Goal: Transaction & Acquisition: Purchase product/service

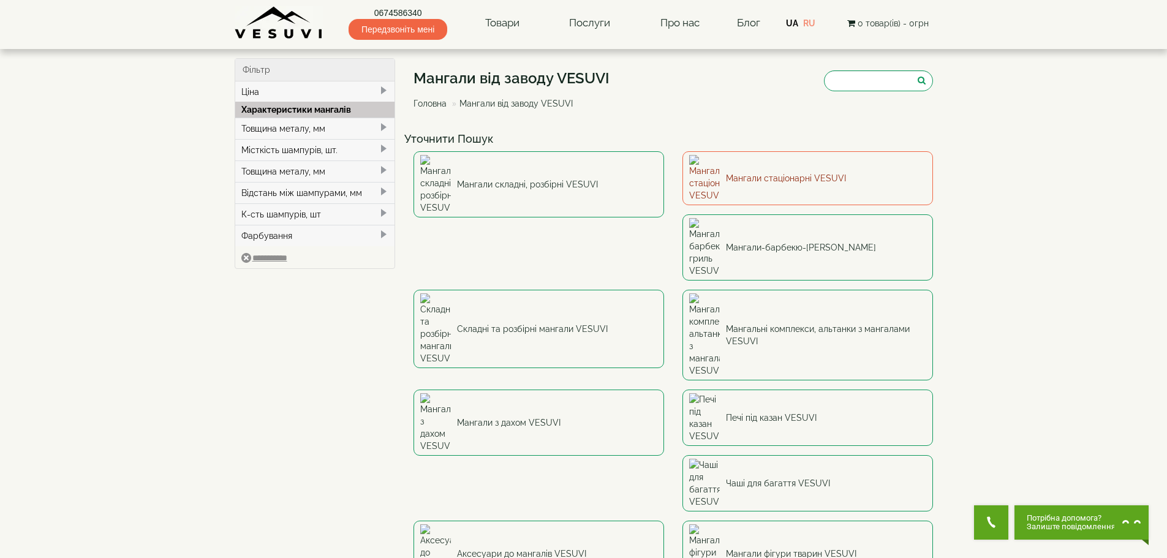
click at [795, 183] on link "Мангали стаціонарні VESUVI" at bounding box center [808, 178] width 251 height 54
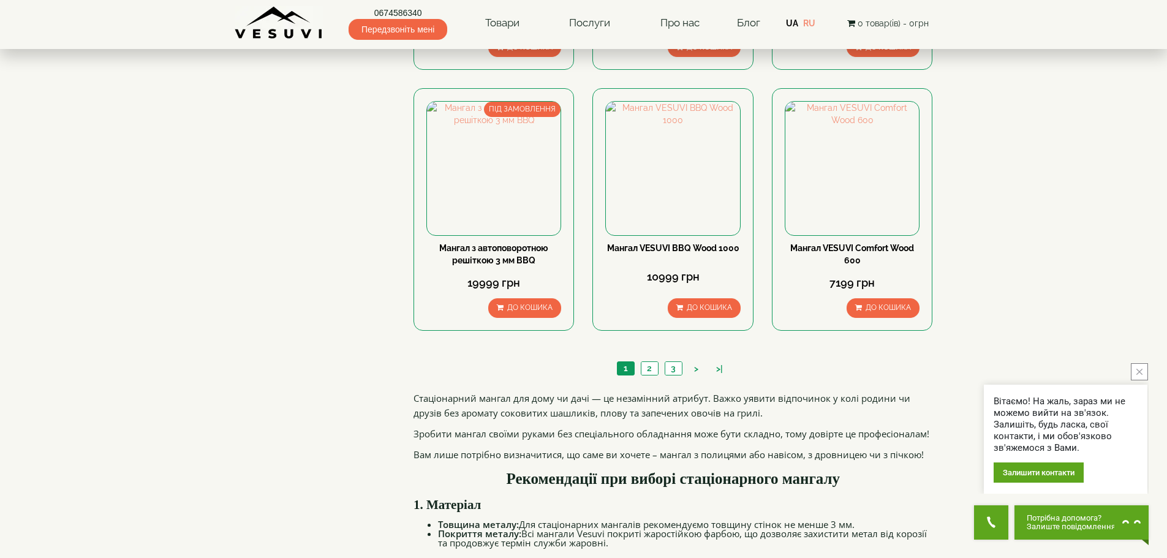
scroll to position [1103, 0]
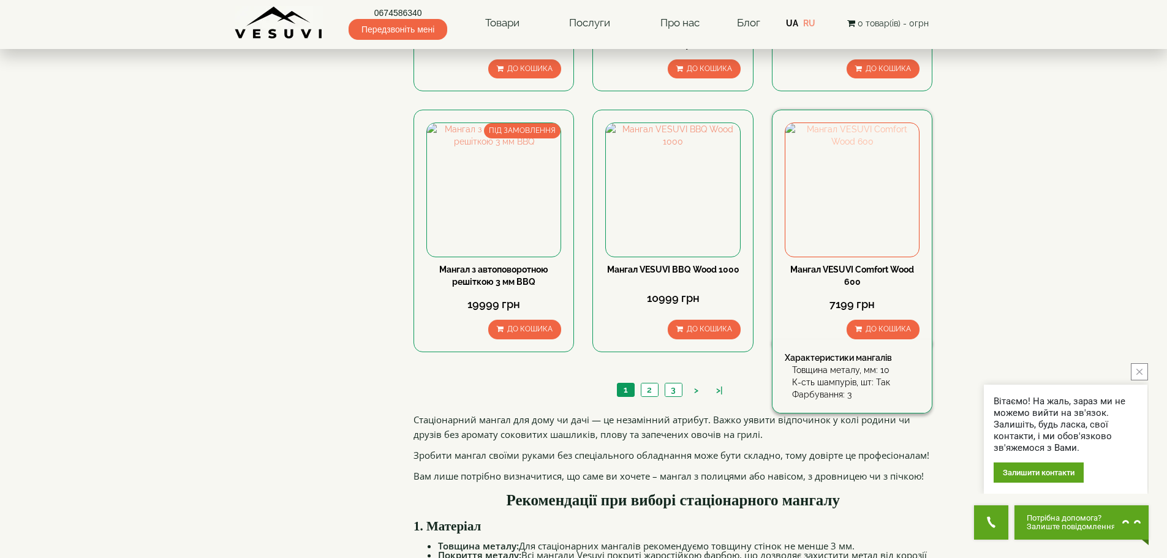
click at [839, 206] on img at bounding box center [853, 190] width 134 height 134
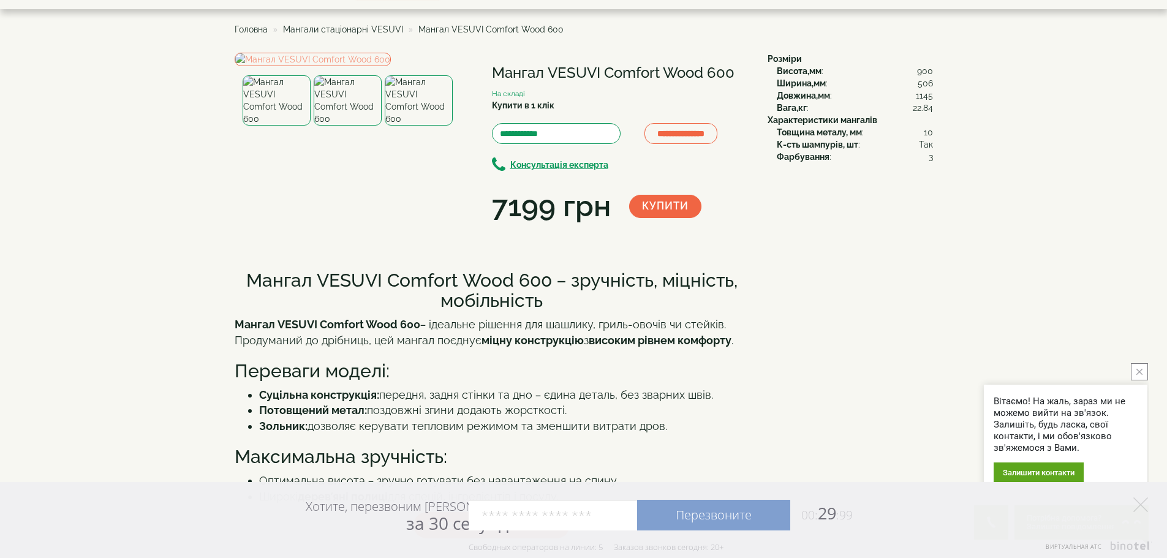
scroll to position [61, 0]
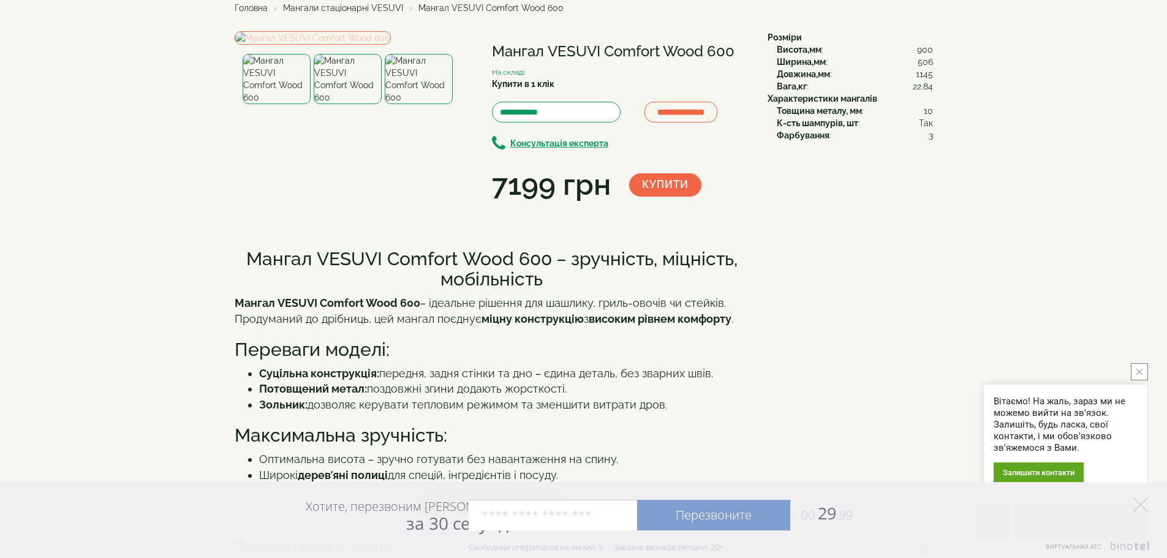
click at [390, 45] on img at bounding box center [313, 37] width 156 height 13
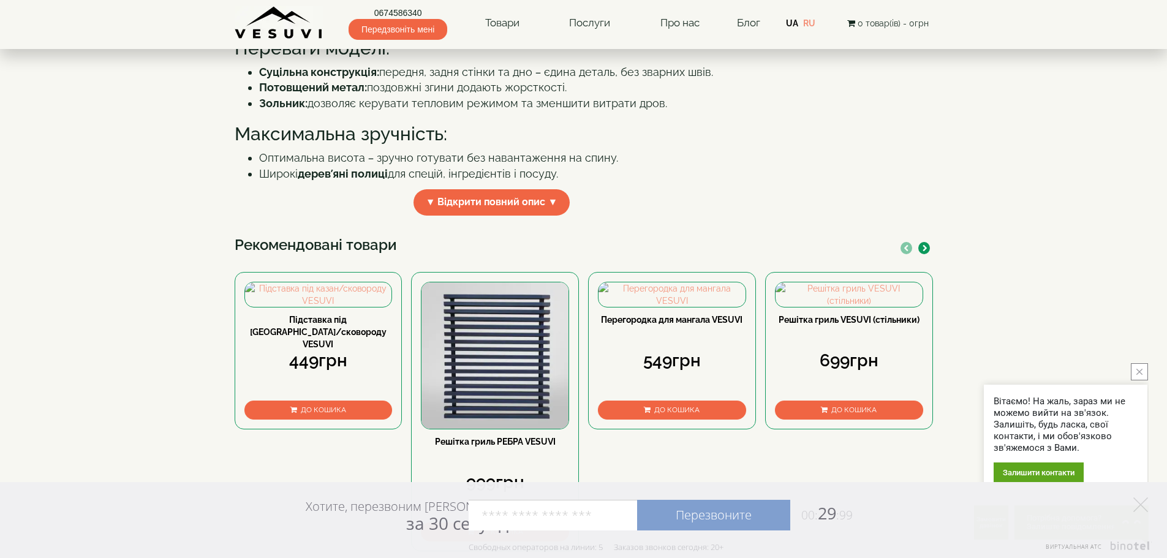
scroll to position [368, 0]
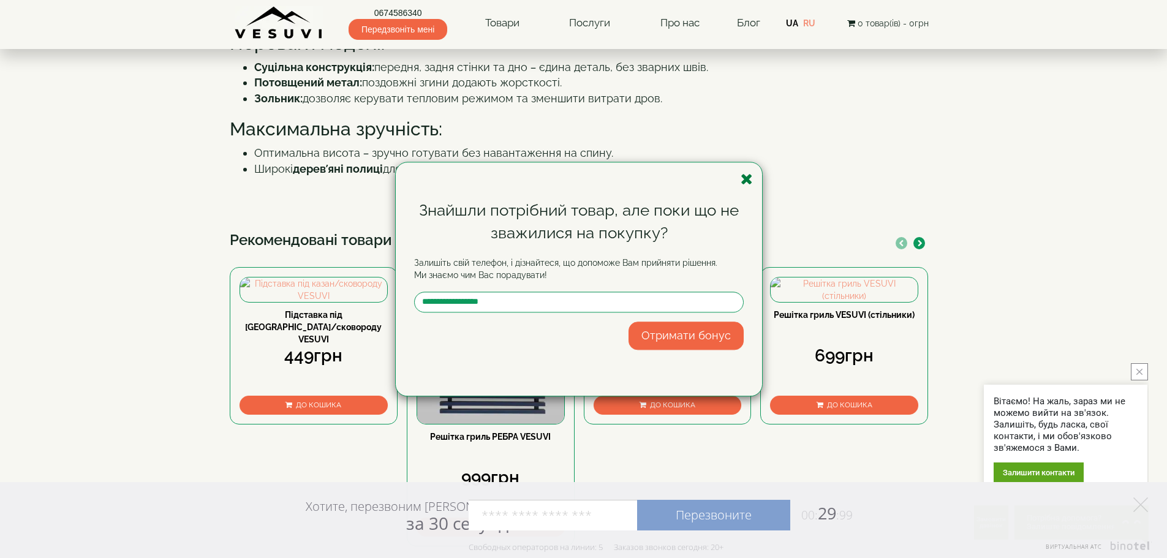
click at [746, 181] on icon "button" at bounding box center [747, 179] width 12 height 15
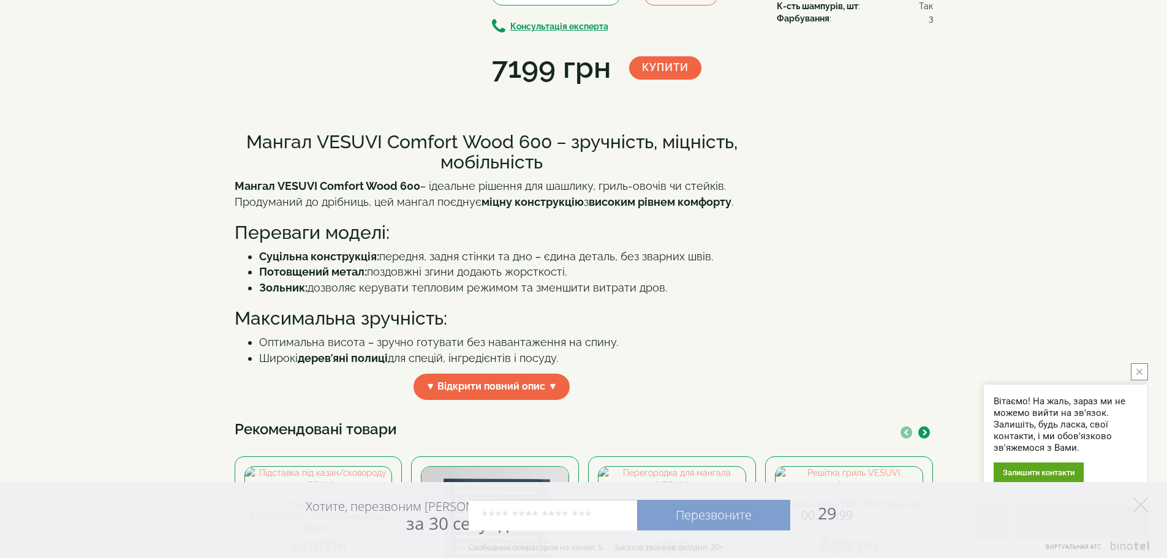
scroll to position [0, 0]
